Goal: Transaction & Acquisition: Purchase product/service

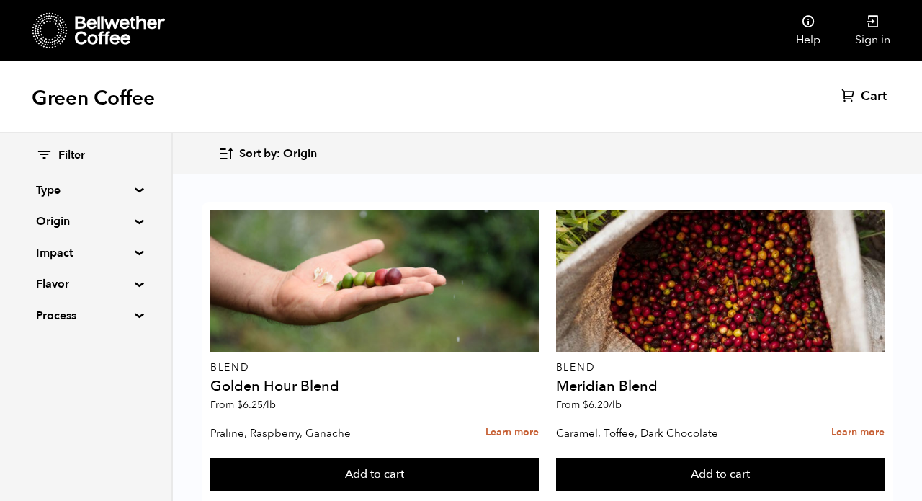
scroll to position [2412, 0]
click at [539, 458] on button "Add to cart" at bounding box center [374, 474] width 328 height 33
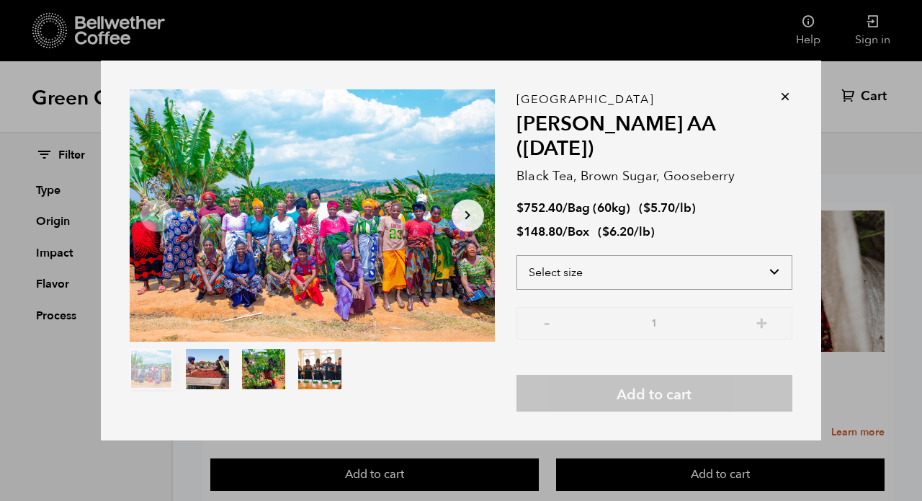
select select "bag-3"
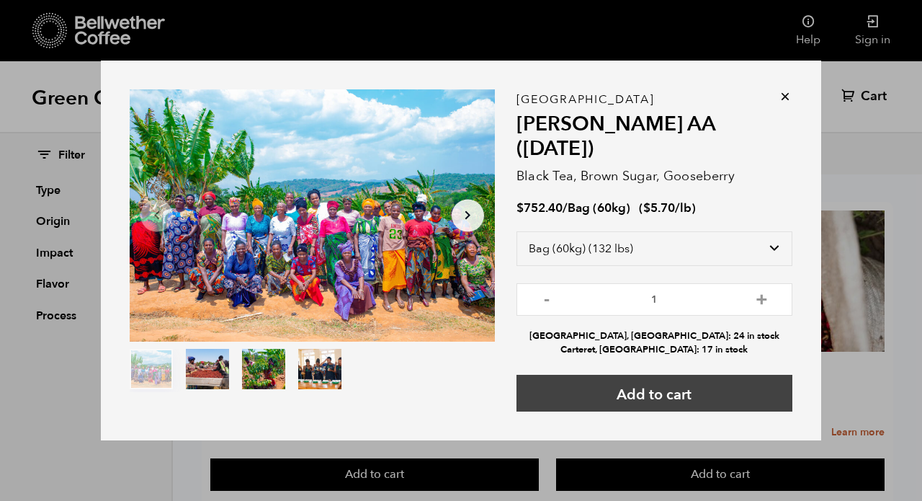
click at [622, 375] on button "Add to cart" at bounding box center [654, 393] width 276 height 37
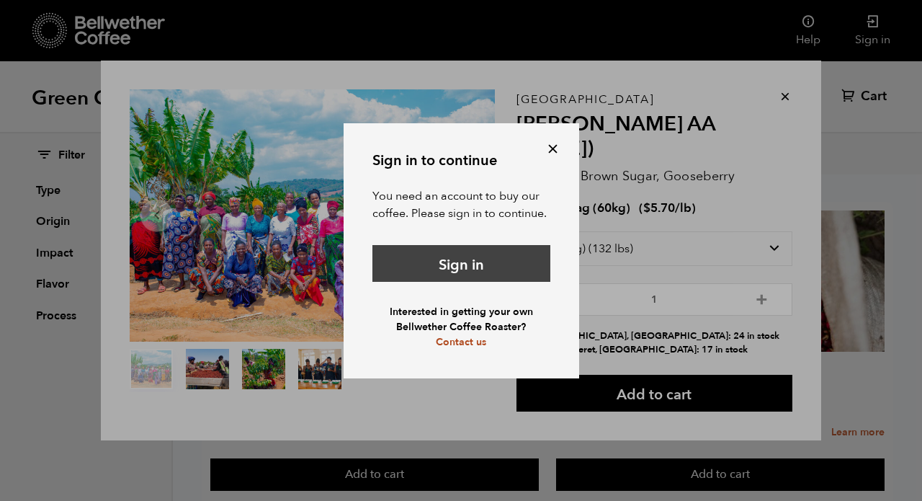
click at [436, 267] on link "Sign in" at bounding box center [461, 263] width 178 height 37
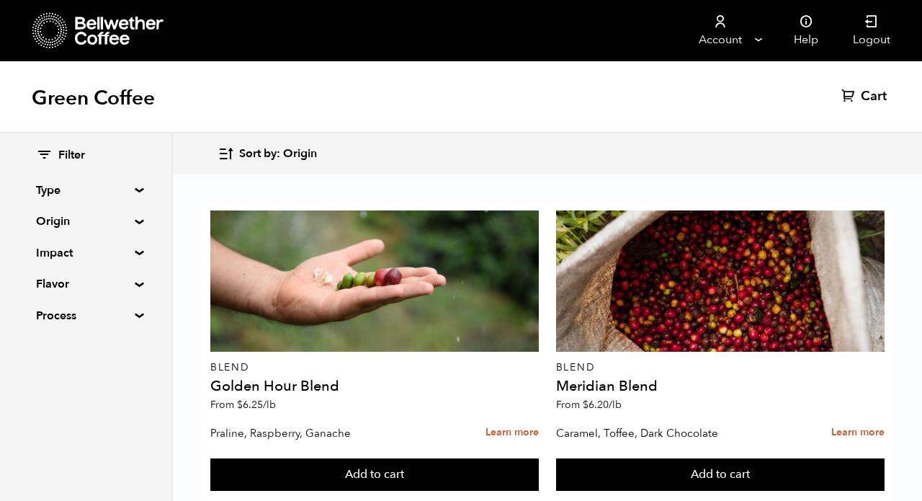
scroll to position [963, 0]
click at [539, 458] on button "Add to cart" at bounding box center [374, 474] width 328 height 33
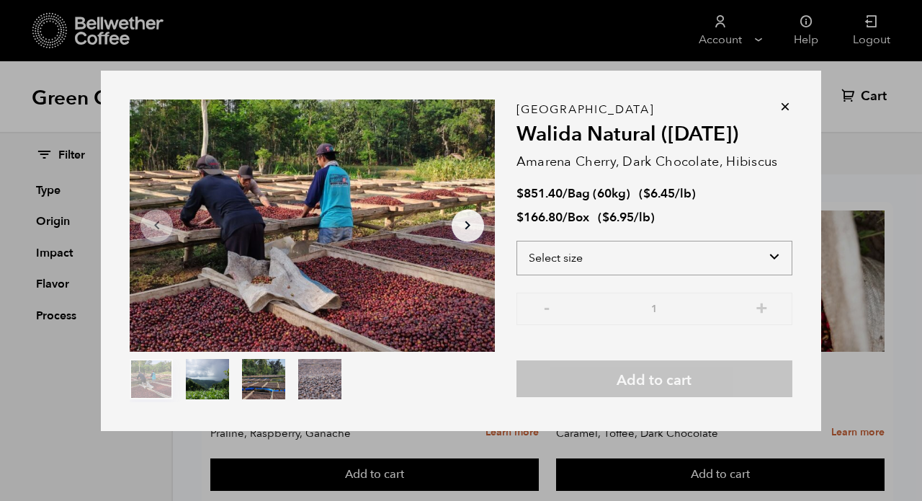
select select "bag-3"
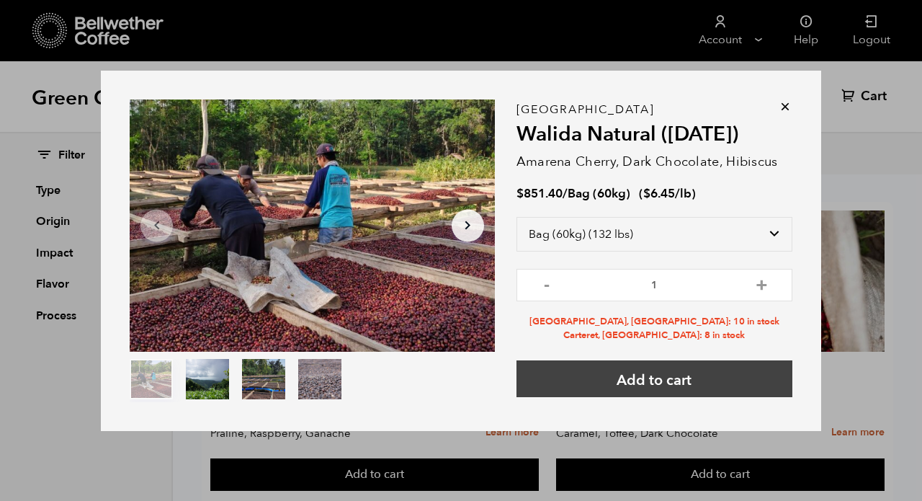
click at [620, 373] on button "Add to cart" at bounding box center [654, 378] width 276 height 37
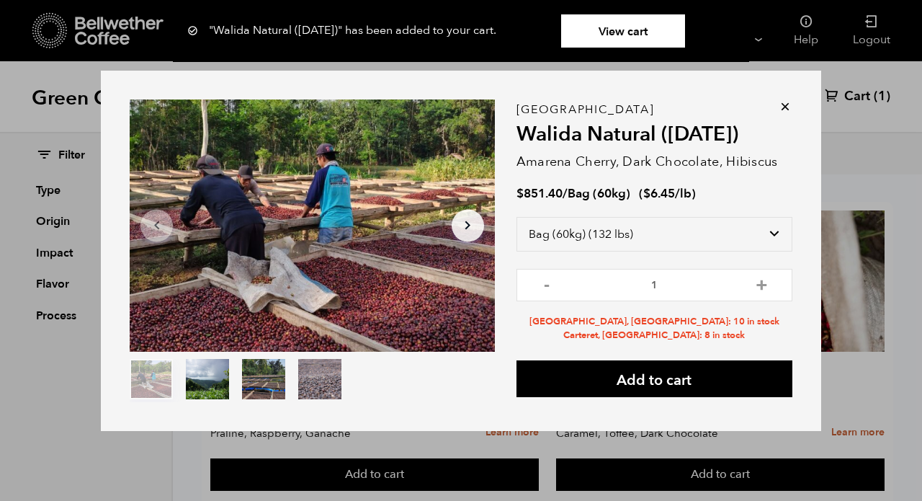
click at [632, 36] on link "View cart" at bounding box center [623, 30] width 124 height 33
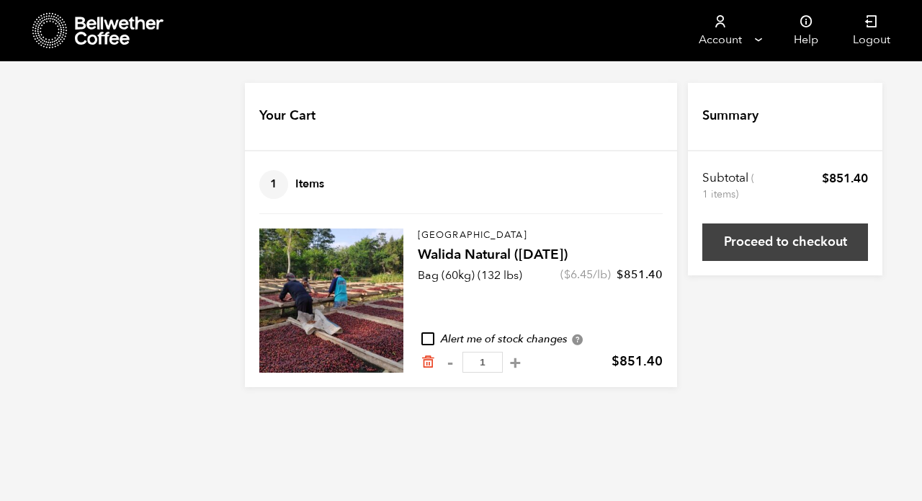
click at [755, 238] on link "Proceed to checkout" at bounding box center [785, 241] width 166 height 37
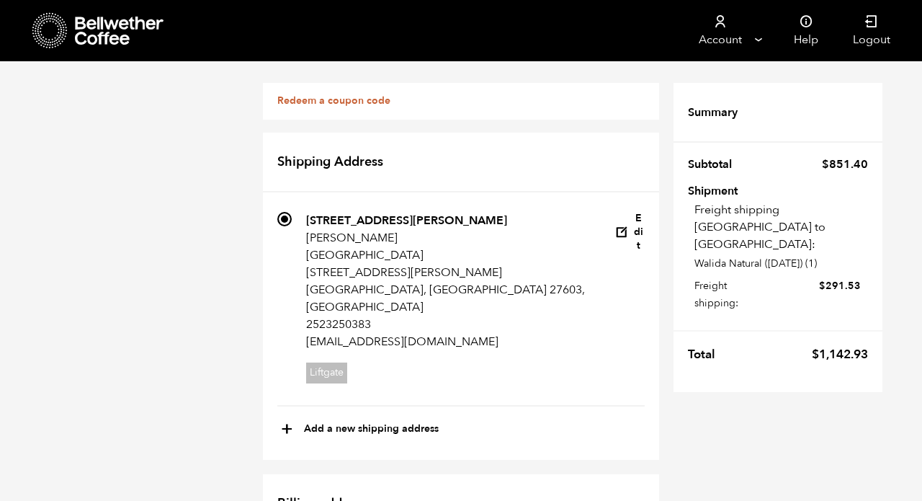
click at [125, 30] on icon at bounding box center [120, 31] width 90 height 29
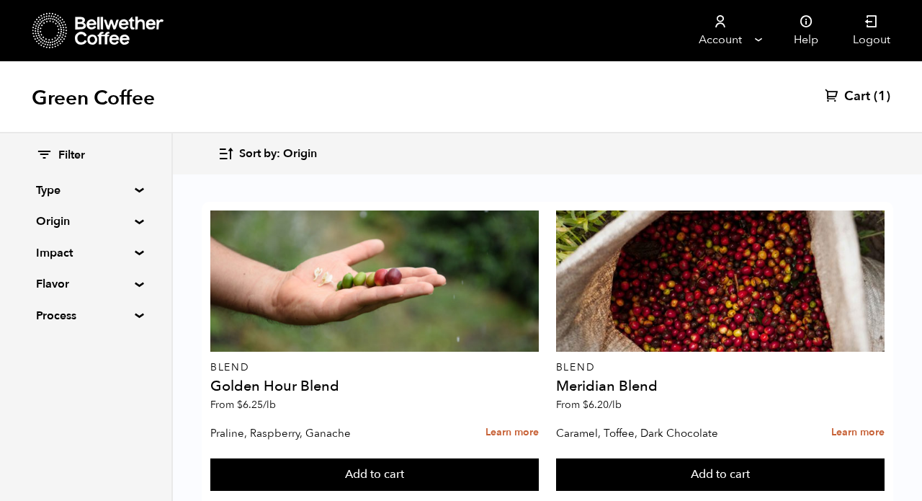
scroll to position [619, 0]
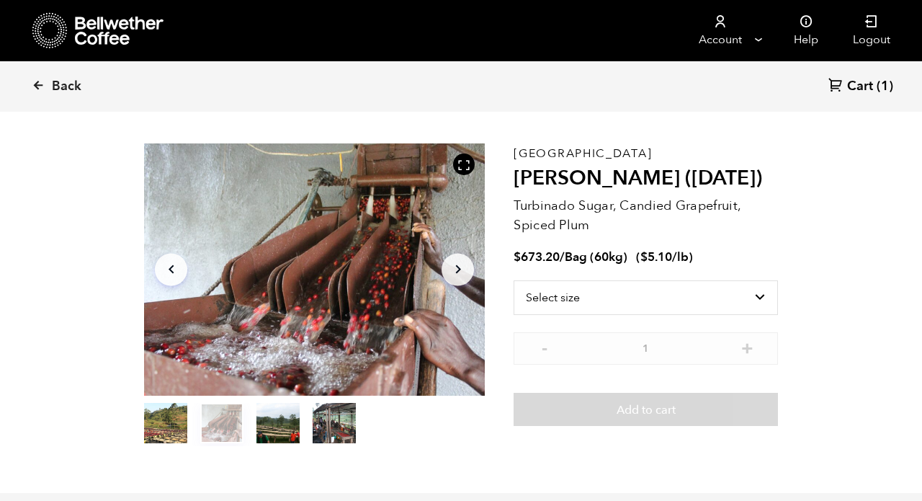
scroll to position [30, 0]
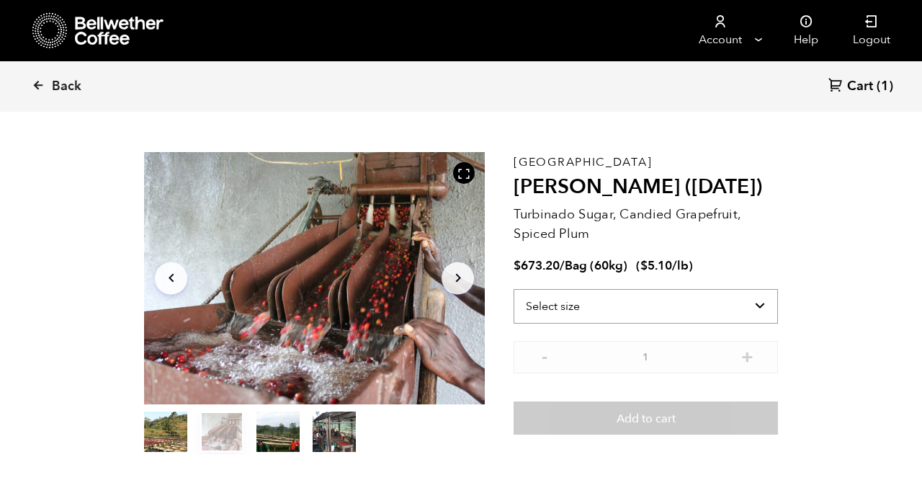
select select "bag-3"
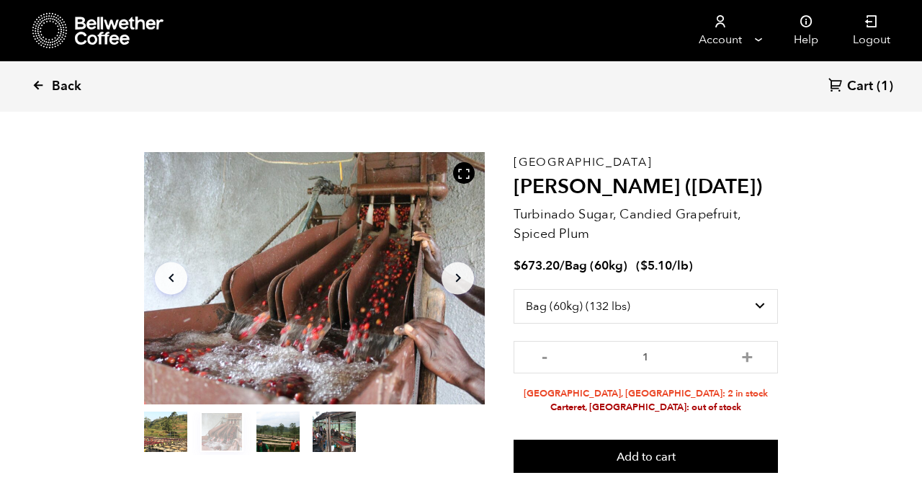
click at [68, 90] on span "Back" at bounding box center [67, 86] width 30 height 17
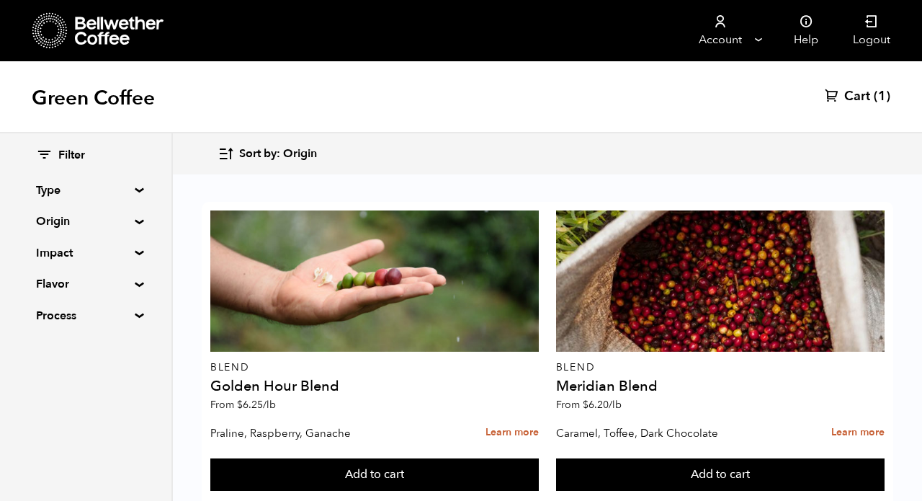
scroll to position [1472, 0]
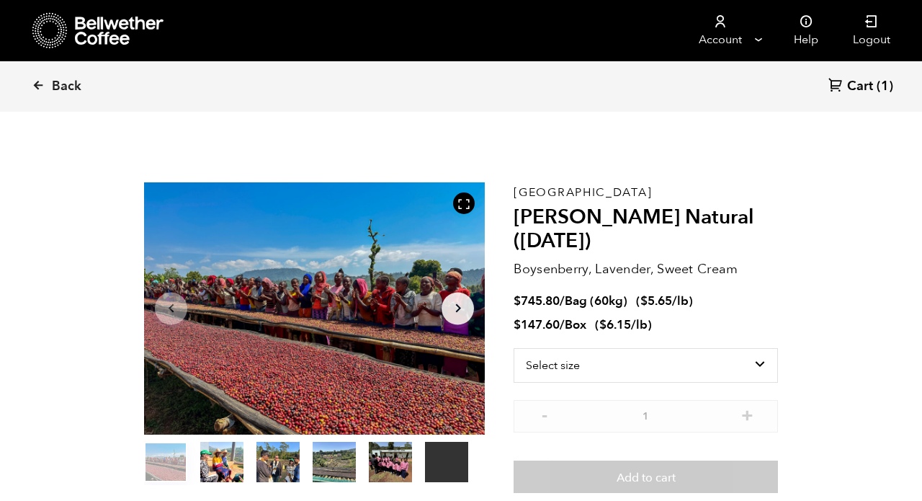
scroll to position [627, 617]
select select "bag-3"
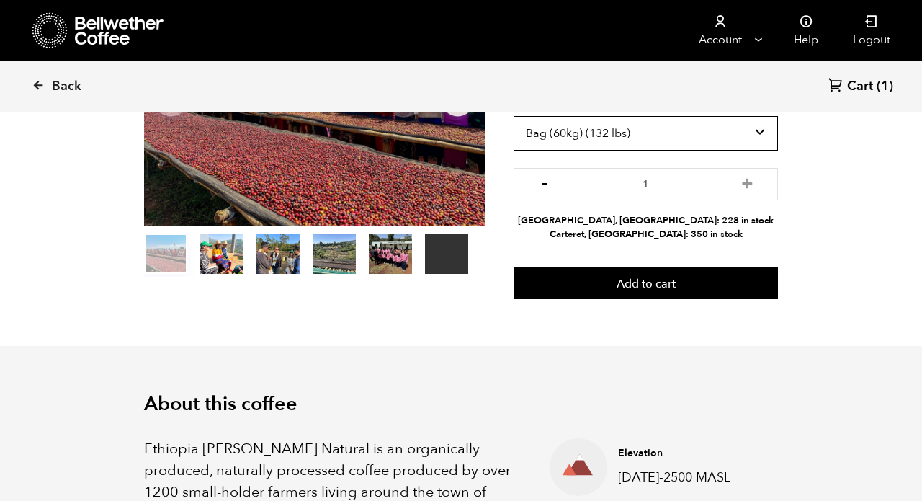
scroll to position [211, 0]
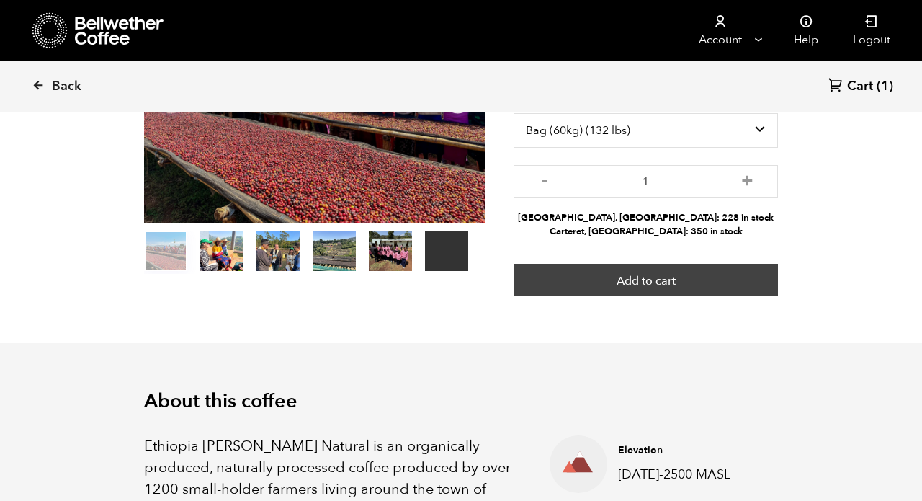
click at [622, 285] on button "Add to cart" at bounding box center [646, 280] width 264 height 33
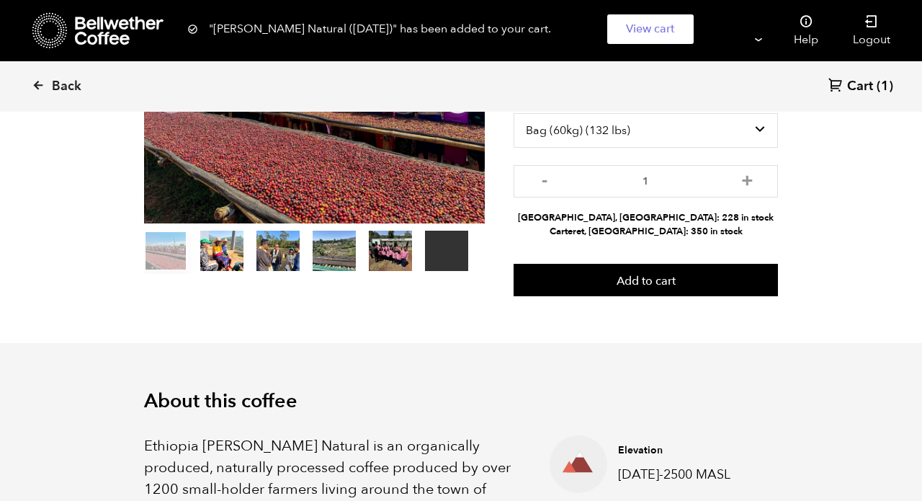
click at [851, 93] on span "Cart" at bounding box center [860, 86] width 26 height 17
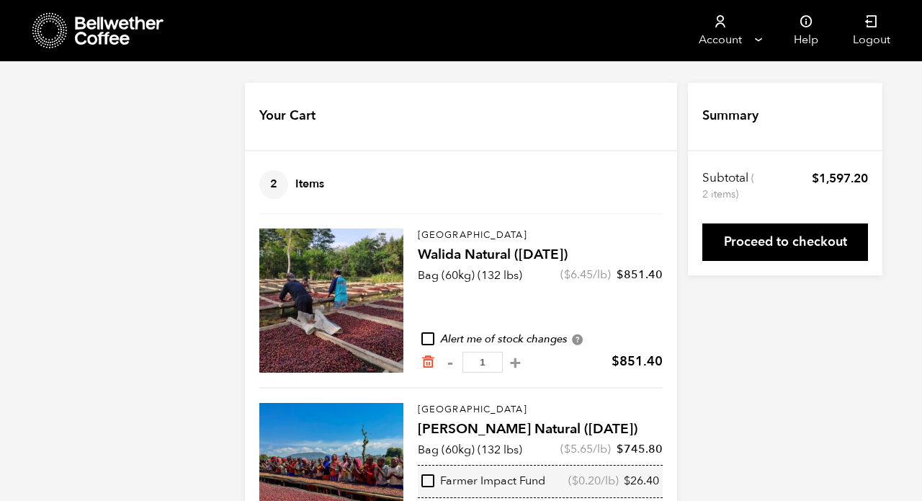
click at [631, 321] on div "East Java Walida Natural ([DATE]) Bag (60kg) (132 lbs) ( $ 6.45 /lb) $ 851.40 A…" at bounding box center [540, 300] width 245 height 144
click at [424, 359] on icon "Remove from cart" at bounding box center [428, 361] width 14 height 14
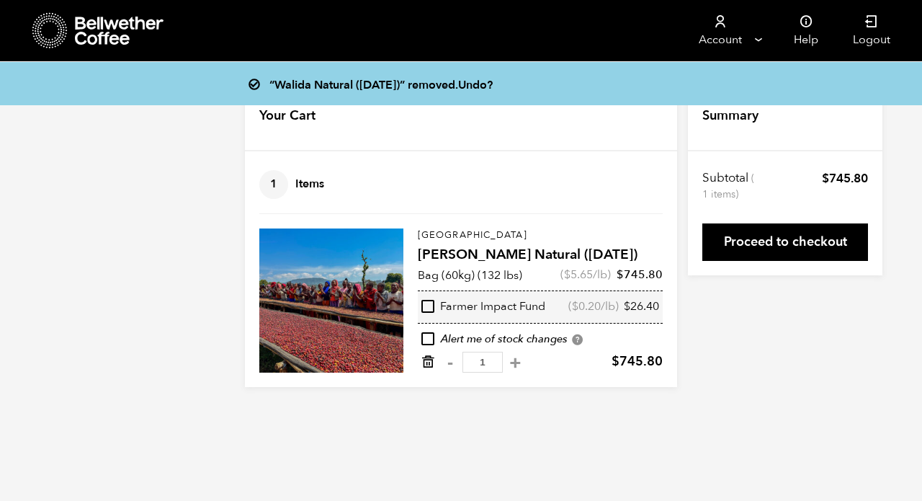
click at [426, 361] on icon "Remove from cart" at bounding box center [428, 361] width 14 height 14
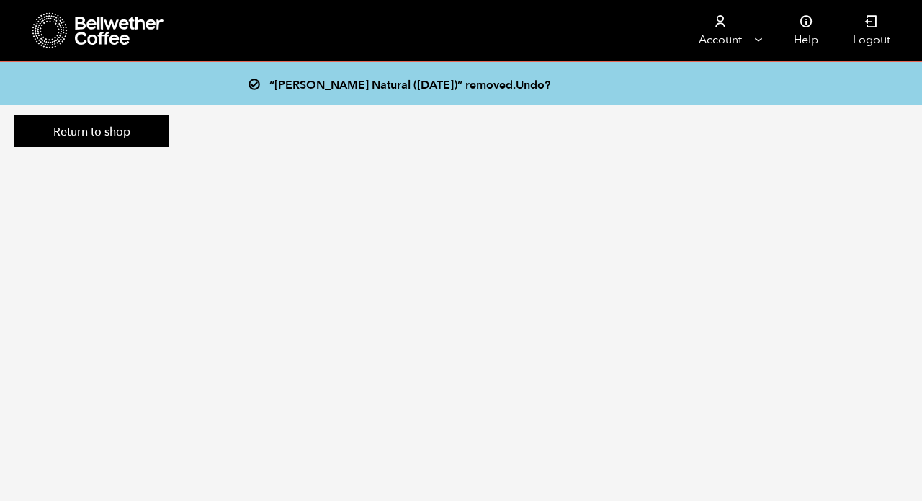
click at [122, 30] on icon at bounding box center [120, 31] width 90 height 29
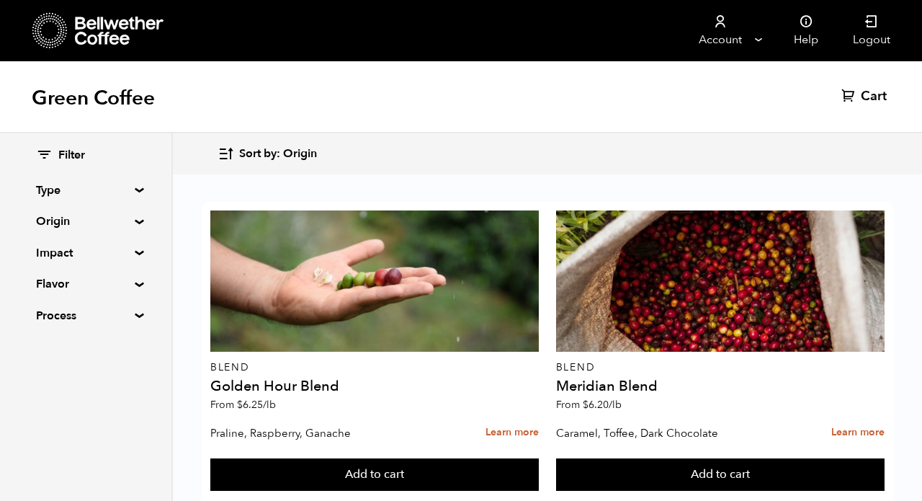
click at [131, 246] on div "Filter Type Blend Single Origin Decaf Seasonal Year Round Origin Blend Brazil B…" at bounding box center [85, 235] width 171 height 205
click at [131, 252] on summary "Impact" at bounding box center [85, 252] width 99 height 17
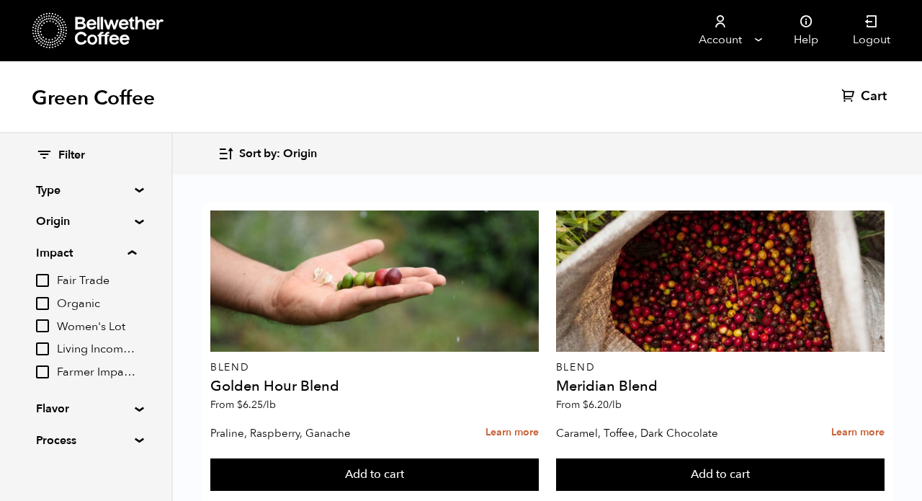
click at [43, 367] on input "Farmer Impact Fund" at bounding box center [42, 371] width 13 height 13
checkbox input "true"
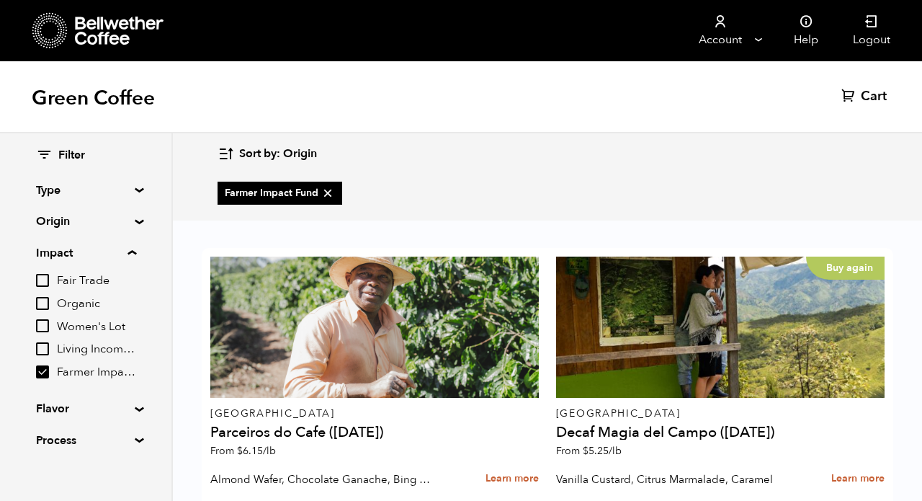
click at [107, 44] on icon at bounding box center [120, 31] width 90 height 29
